Goal: Navigation & Orientation: Find specific page/section

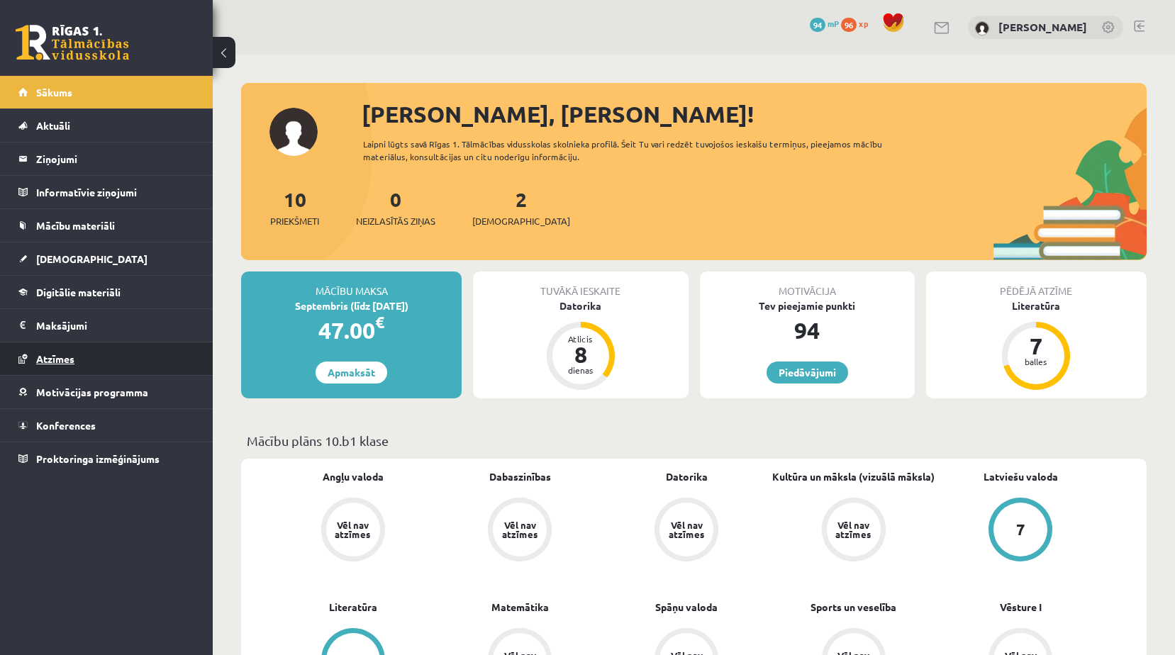
click at [70, 360] on span "Atzīmes" at bounding box center [55, 358] width 38 height 13
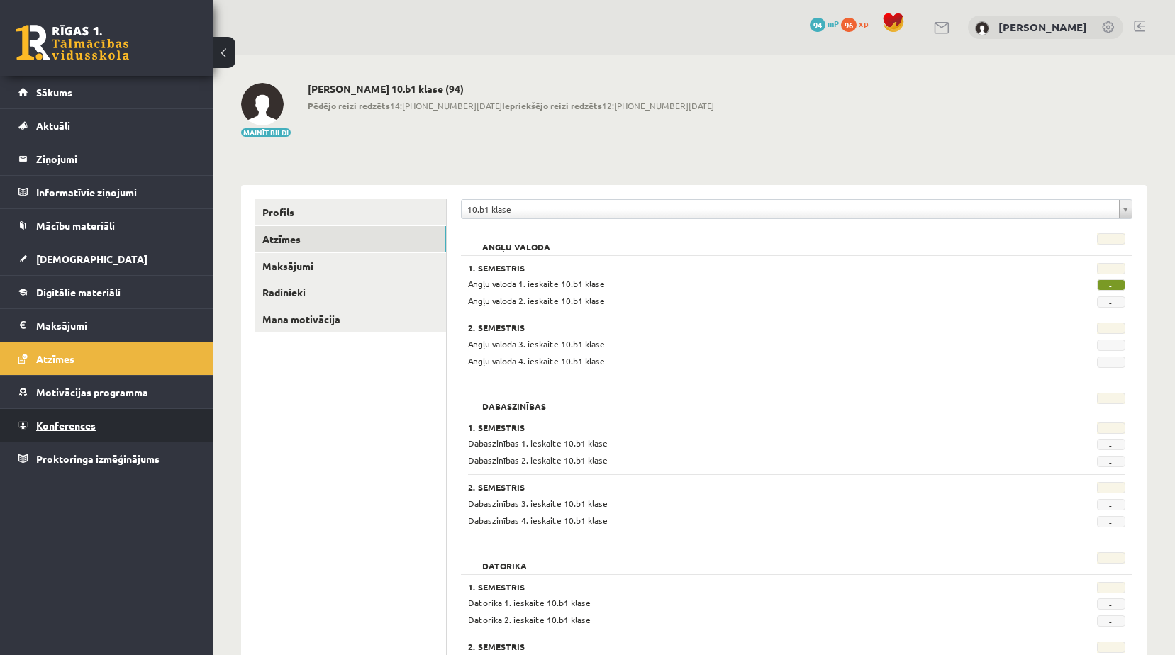
click at [82, 427] on span "Konferences" at bounding box center [66, 425] width 60 height 13
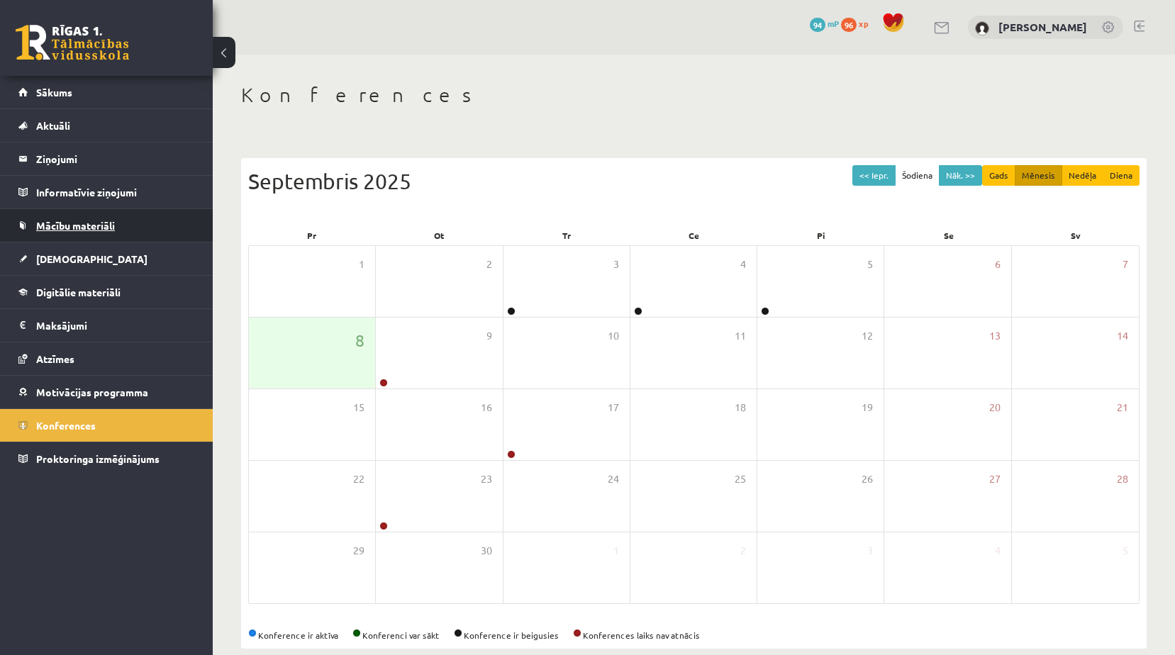
click at [69, 223] on span "Mācību materiāli" at bounding box center [75, 225] width 79 height 13
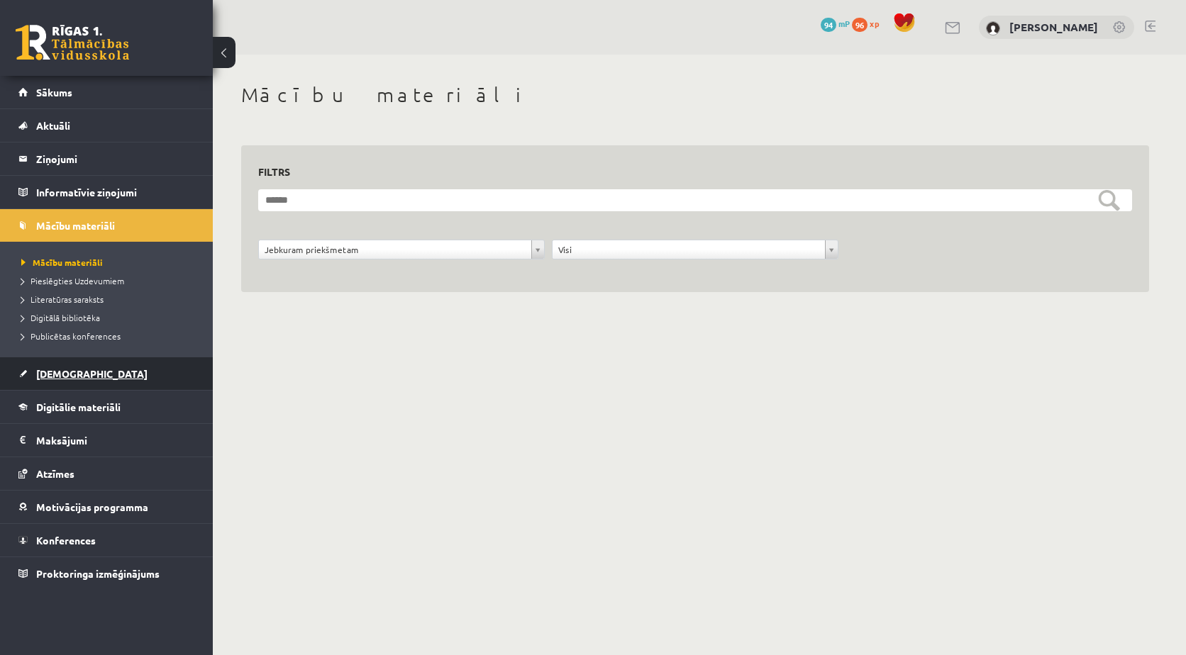
click at [59, 374] on span "[DEMOGRAPHIC_DATA]" at bounding box center [91, 373] width 111 height 13
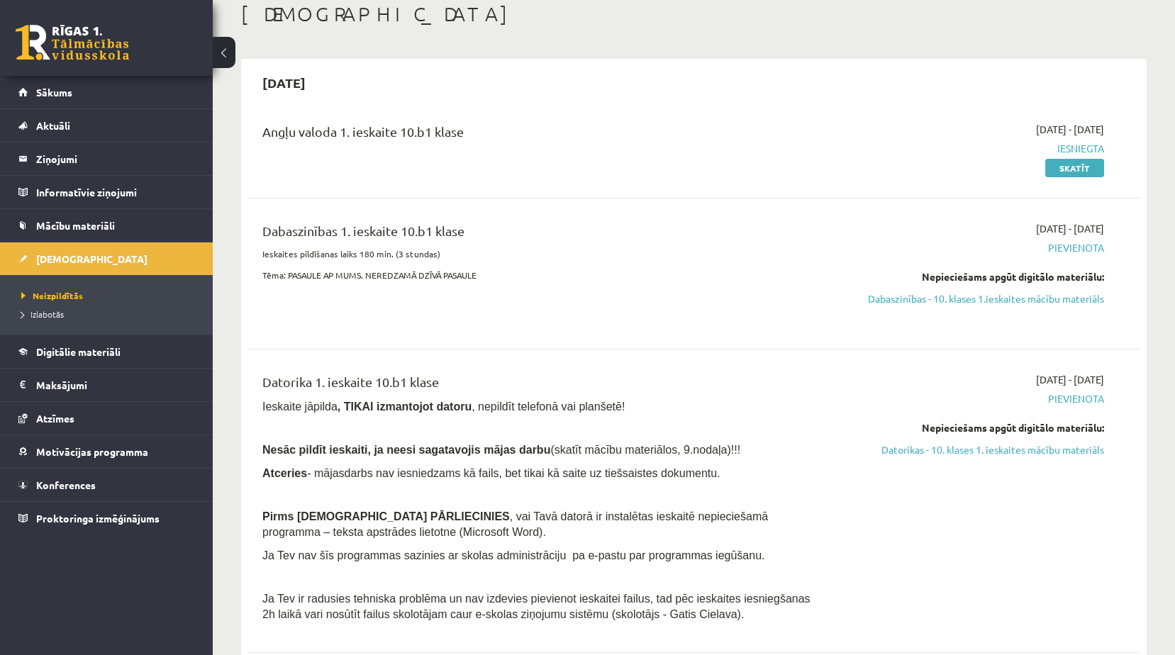
scroll to position [142, 0]
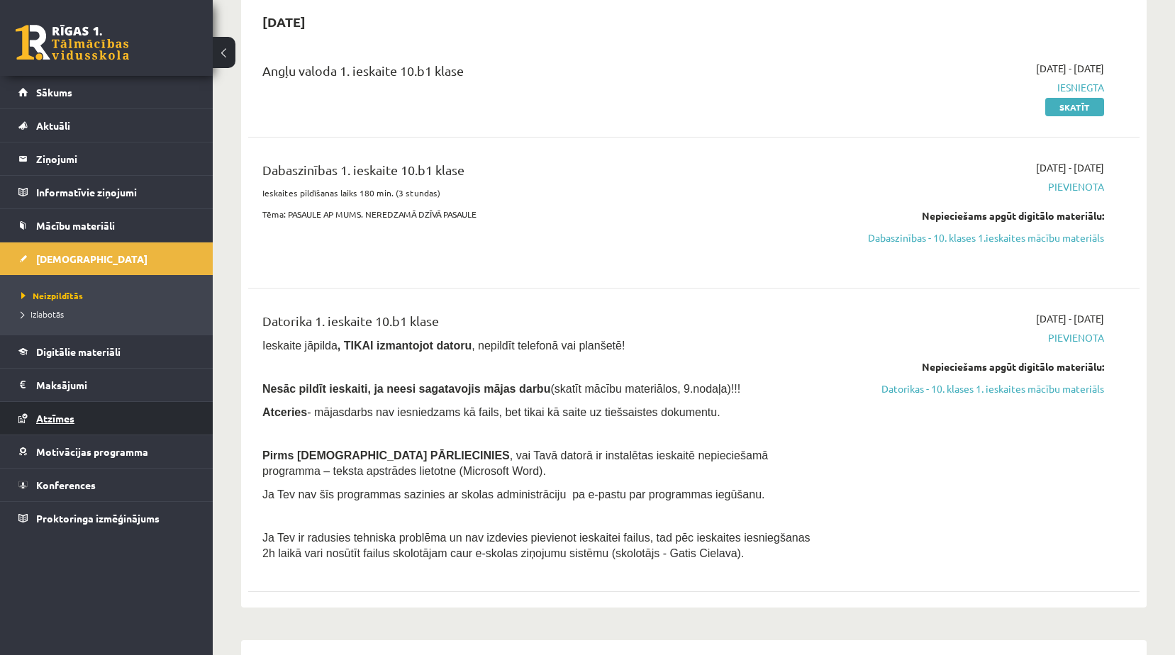
click at [72, 418] on span "Atzīmes" at bounding box center [55, 418] width 38 height 13
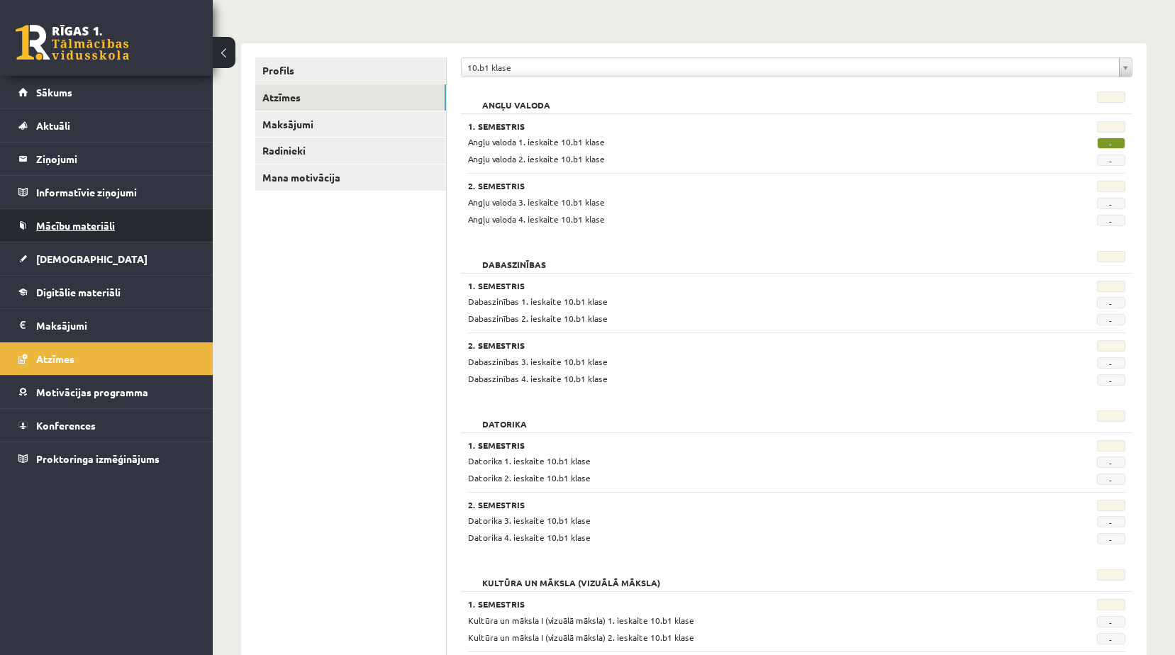
click at [63, 232] on link "Mācību materiāli" at bounding box center [106, 225] width 177 height 33
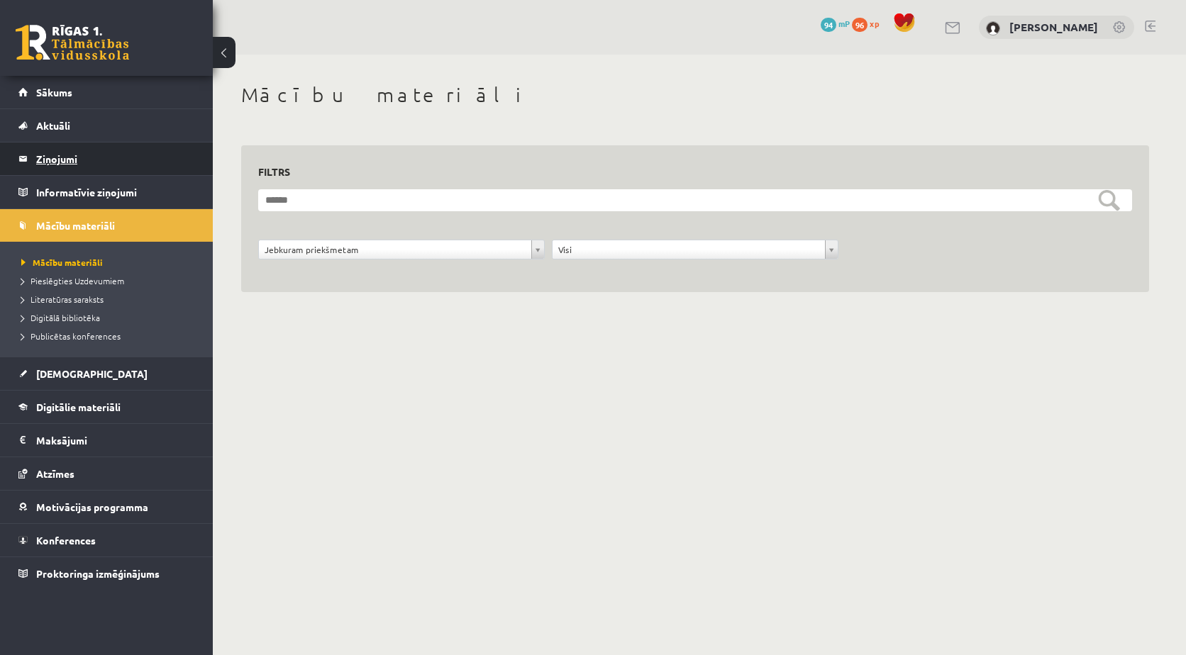
click at [67, 162] on legend "Ziņojumi 0" at bounding box center [115, 159] width 159 height 33
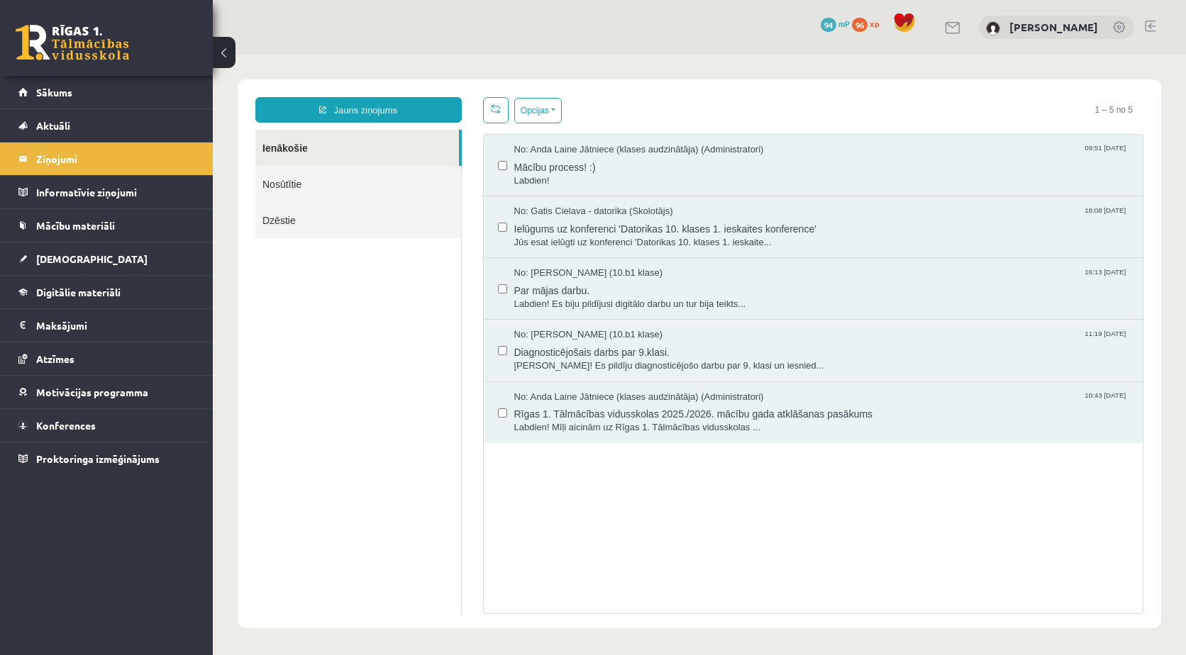
click at [344, 182] on link "Nosūtītie" at bounding box center [358, 184] width 206 height 36
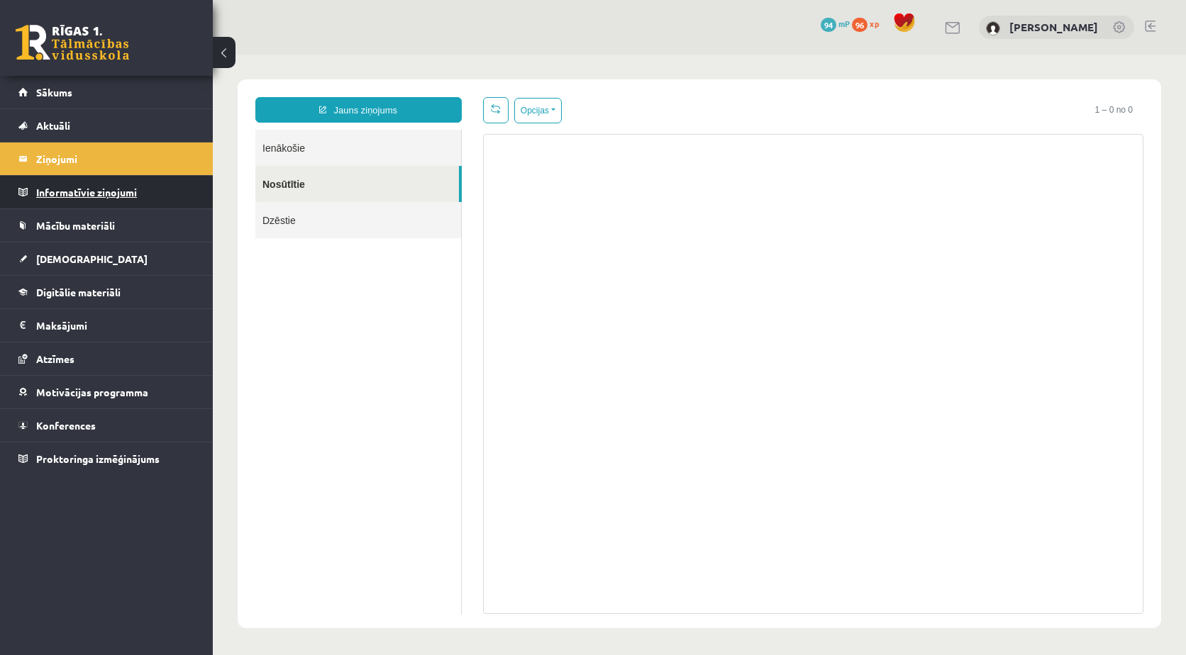
click at [84, 199] on legend "Informatīvie ziņojumi 0" at bounding box center [115, 192] width 159 height 33
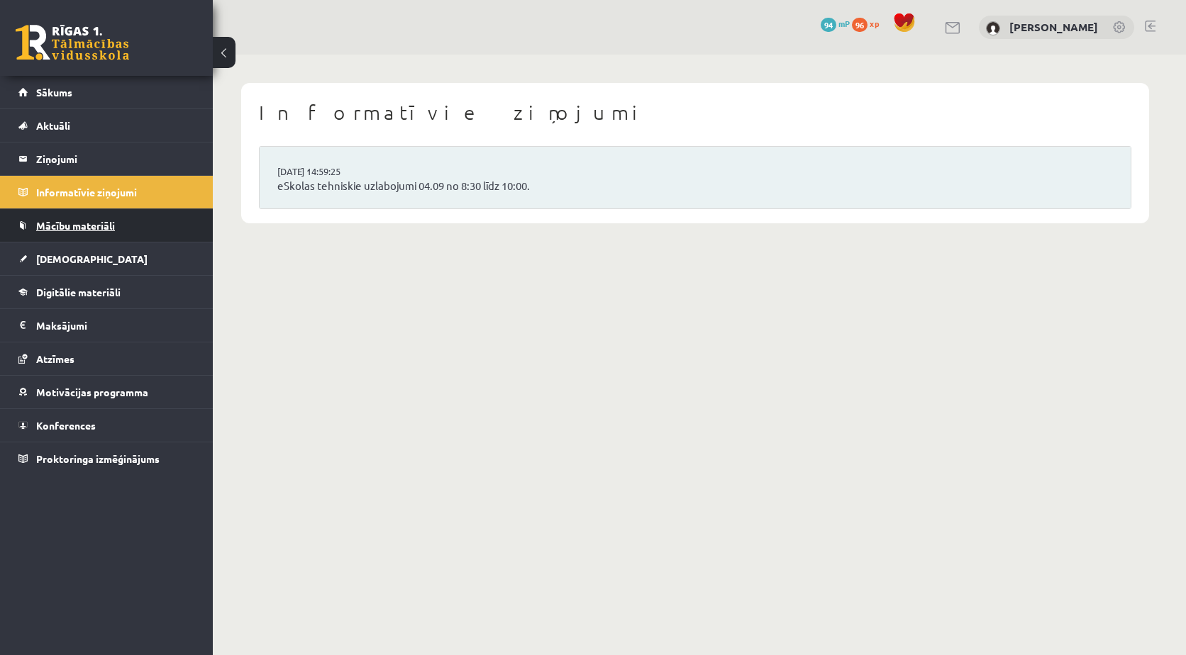
click at [104, 223] on span "Mācību materiāli" at bounding box center [75, 225] width 79 height 13
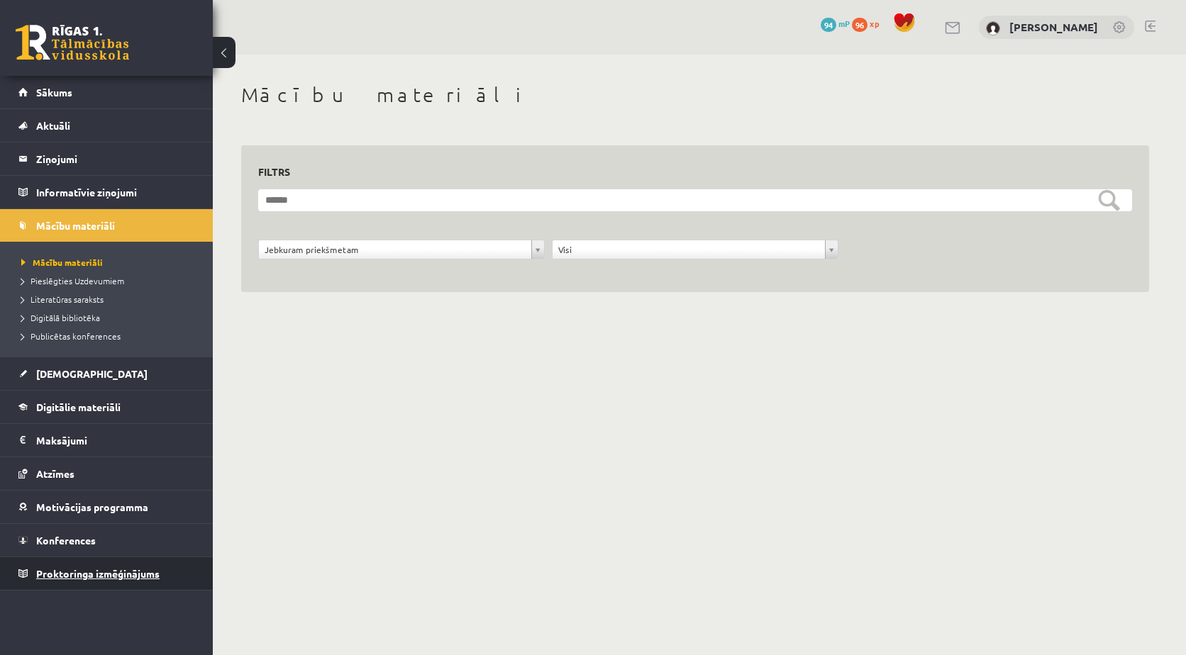
click at [99, 578] on span "Proktoringa izmēģinājums" at bounding box center [97, 573] width 123 height 13
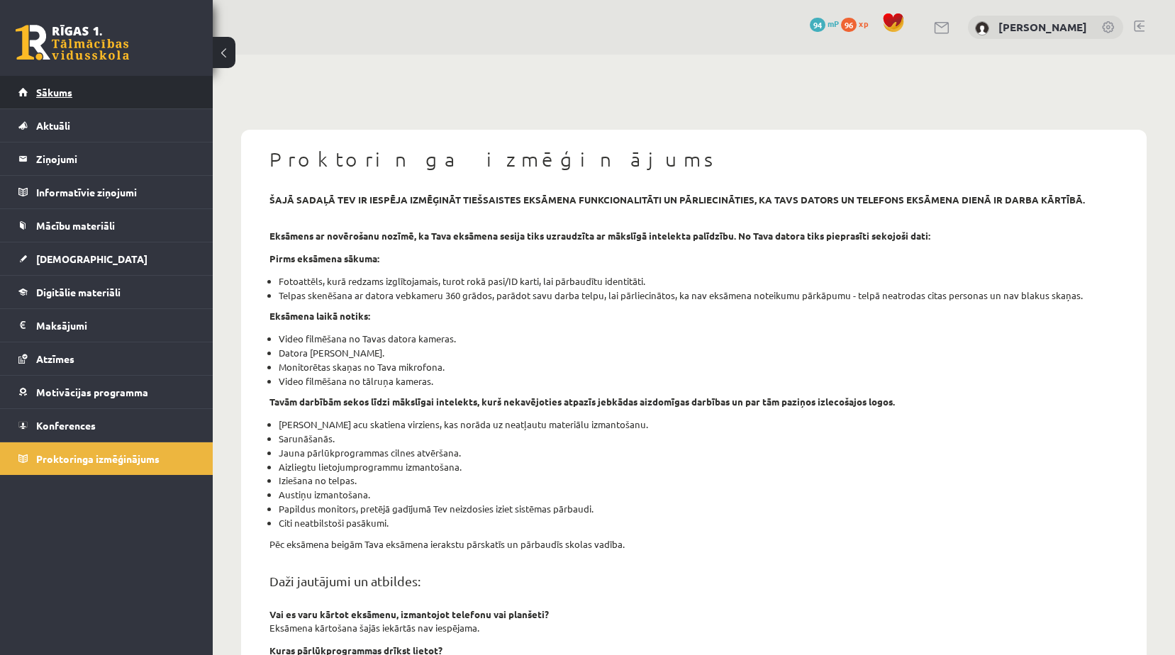
click at [50, 97] on span "Sākums" at bounding box center [54, 92] width 36 height 13
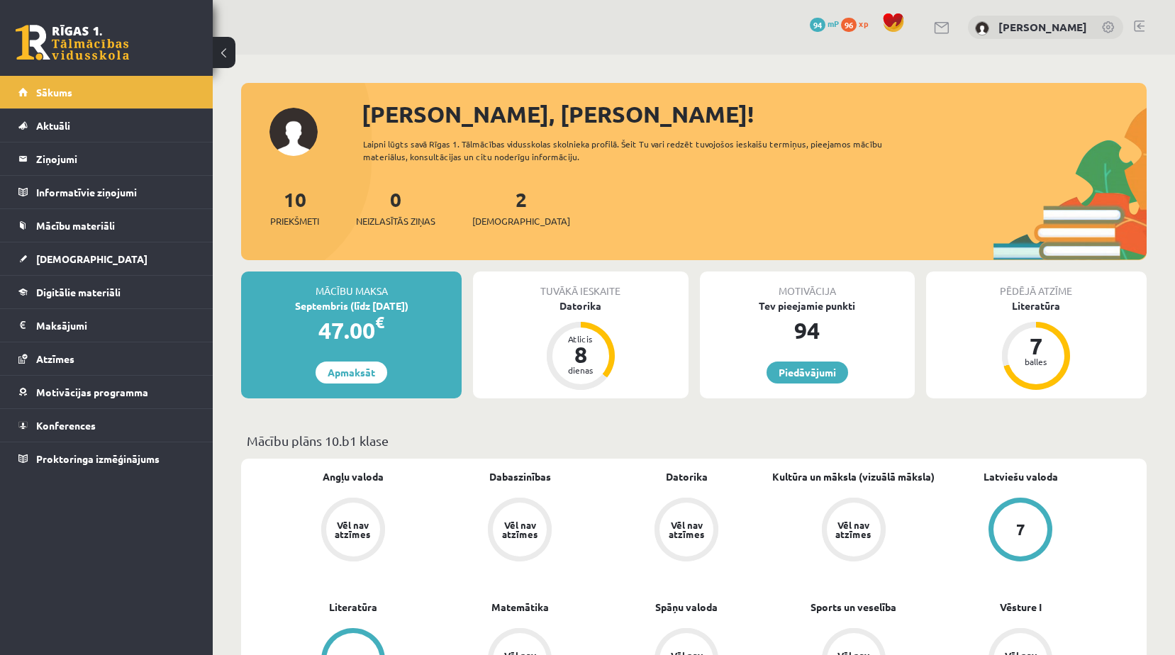
click at [1109, 33] on link at bounding box center [1109, 28] width 14 height 14
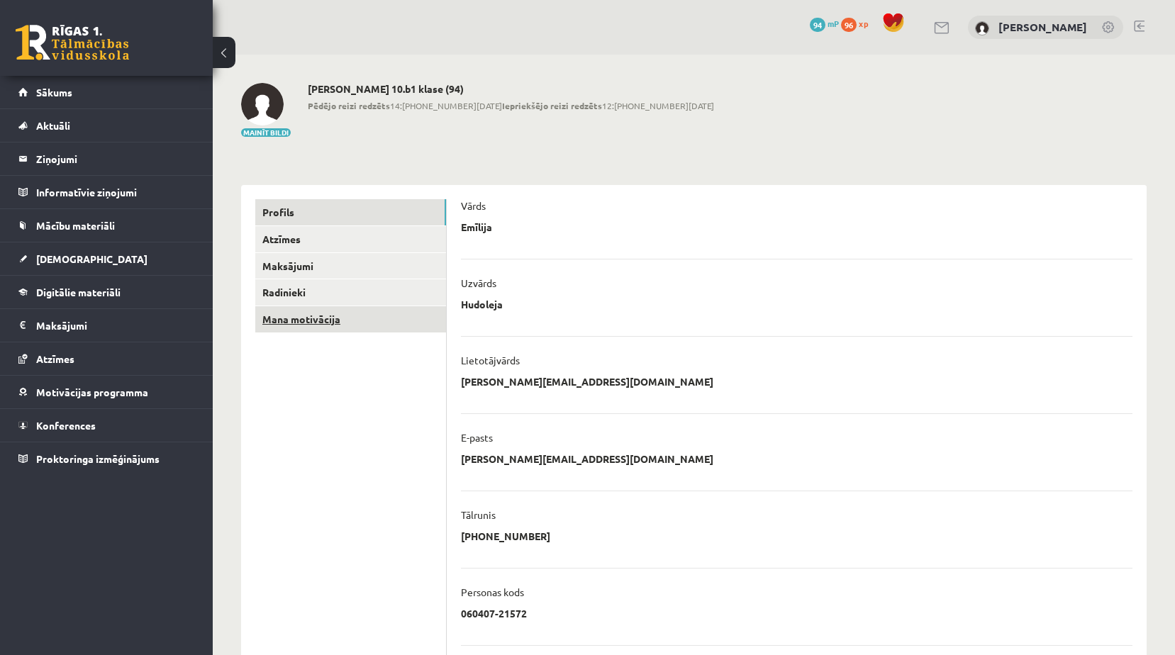
click at [283, 328] on link "Mana motivācija" at bounding box center [350, 319] width 191 height 26
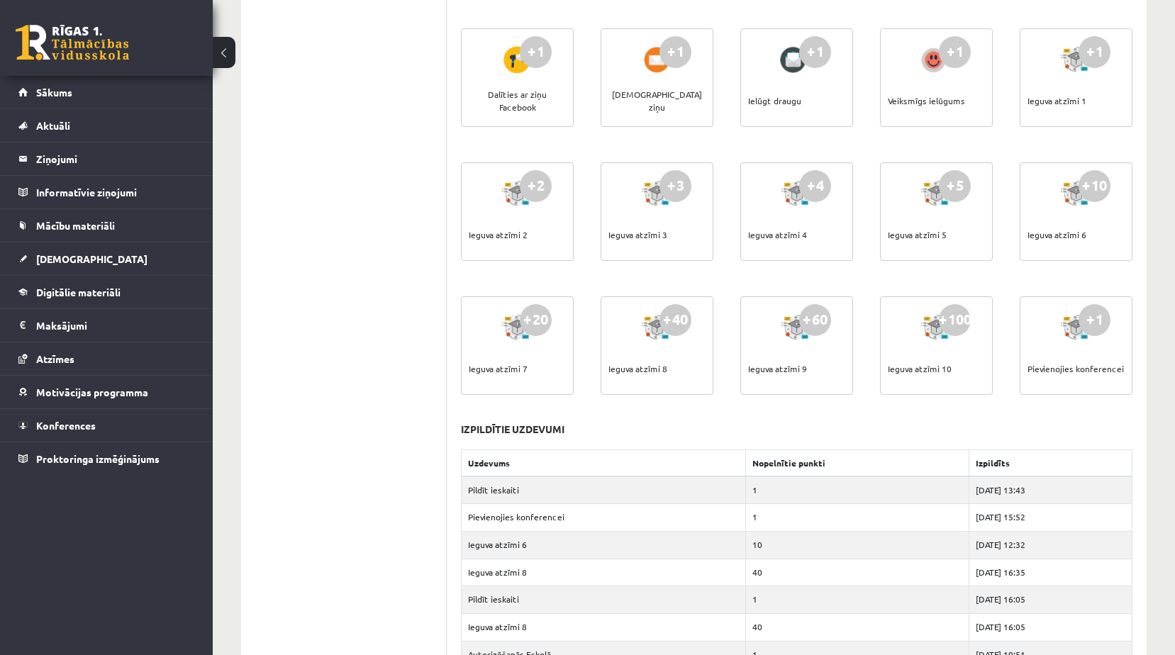
scroll to position [420, 0]
